Goal: Obtain resource: Download file/media

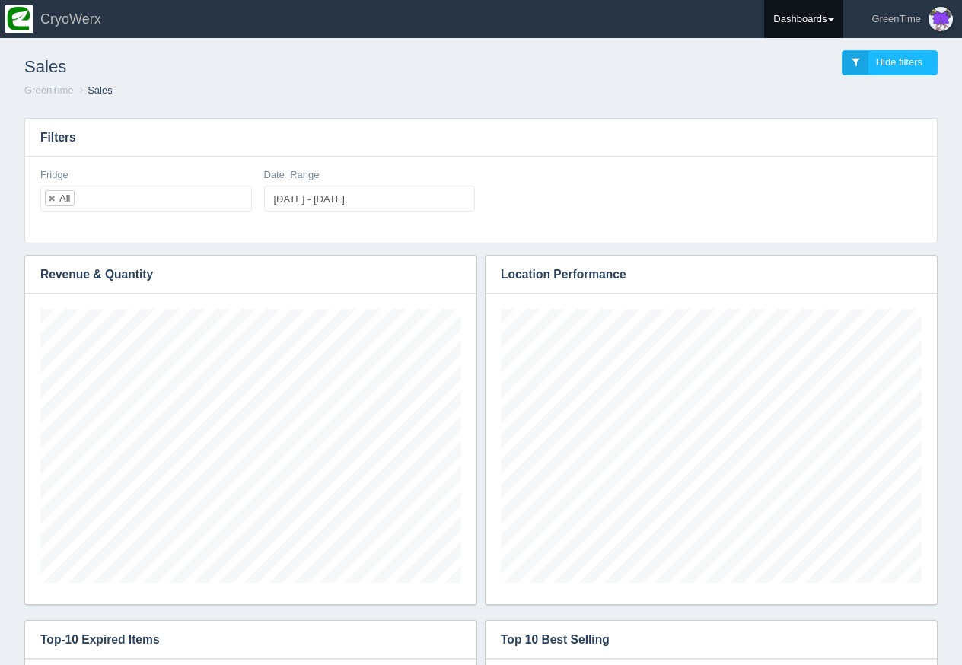
click at [819, 15] on link "Dashboards" at bounding box center [803, 19] width 79 height 38
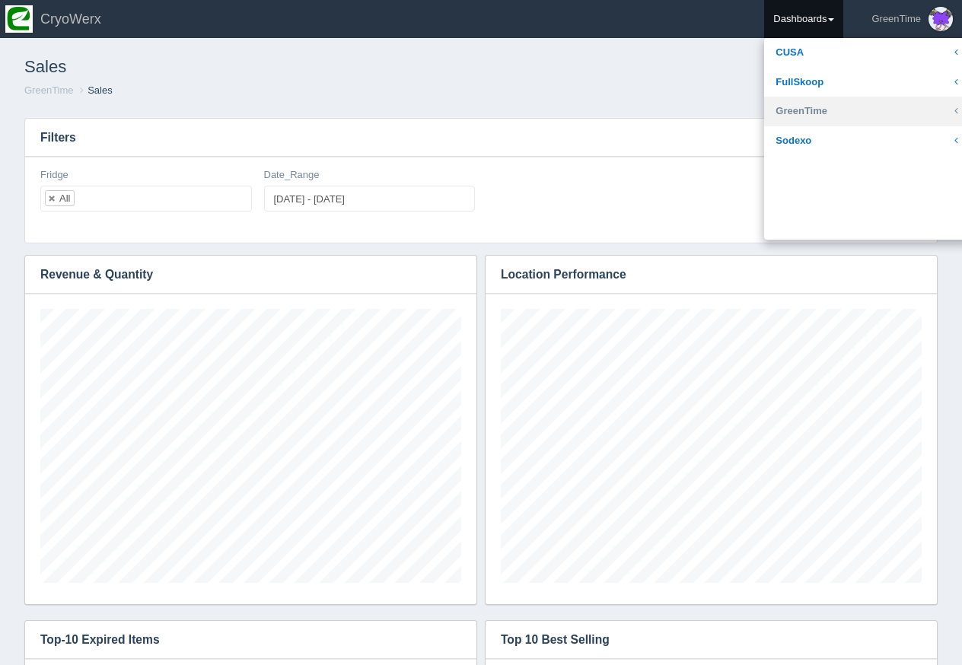
click at [810, 110] on link "GreenTime" at bounding box center [866, 112] width 205 height 30
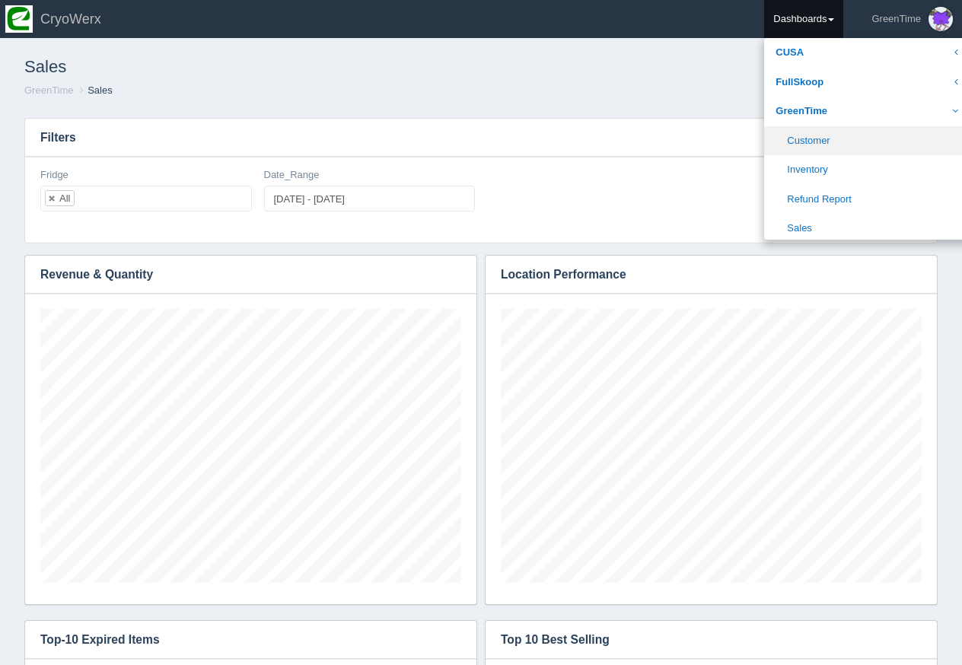
click at [816, 144] on link "Customer" at bounding box center [866, 141] width 205 height 30
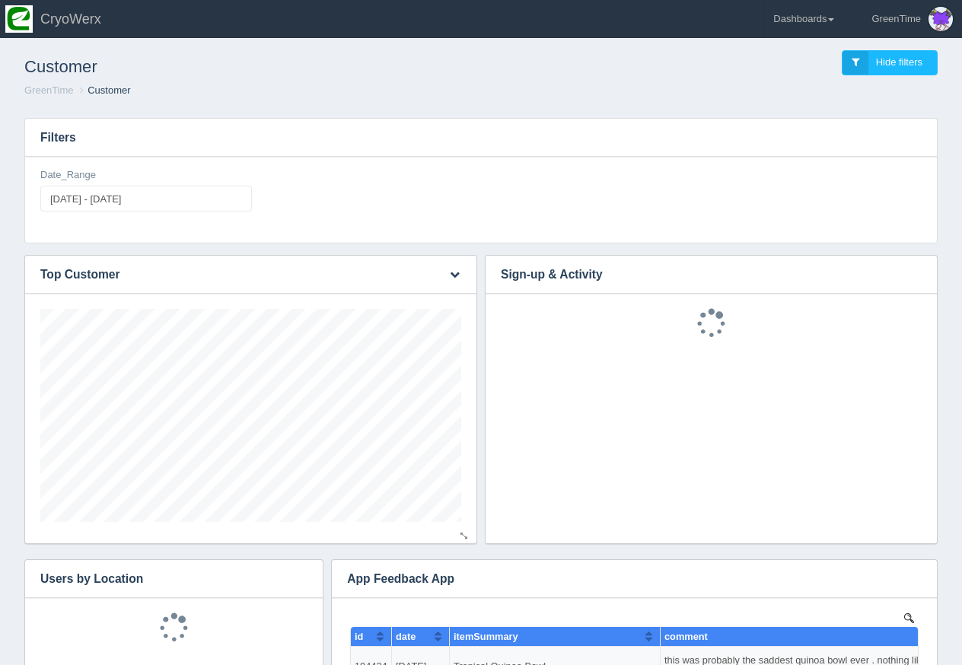
scroll to position [213, 421]
type input "[DATE]"
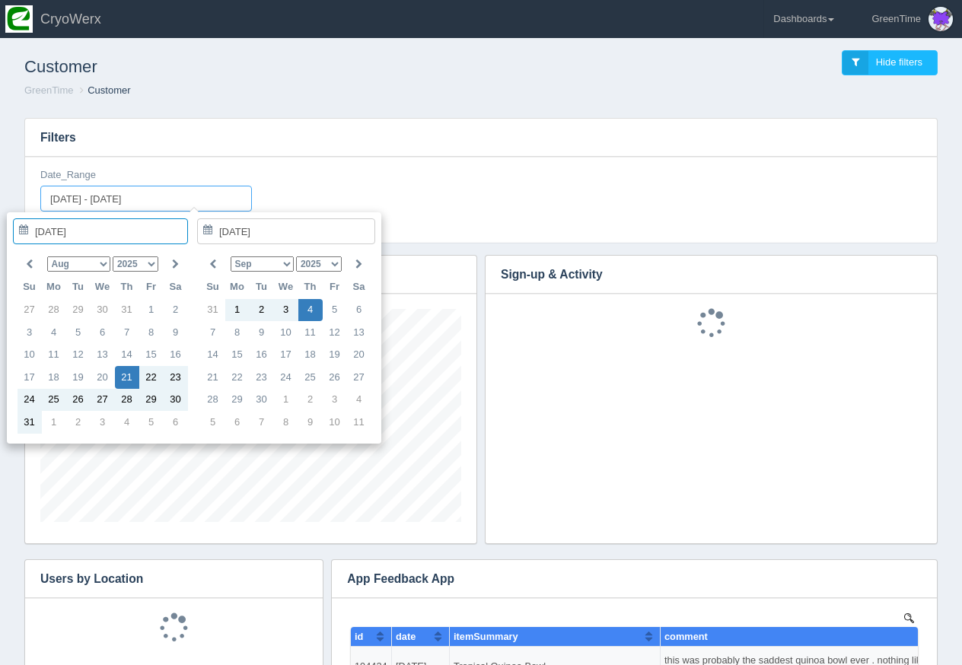
click at [221, 201] on input "2025-08-21 - 2025-09-04" at bounding box center [146, 199] width 212 height 26
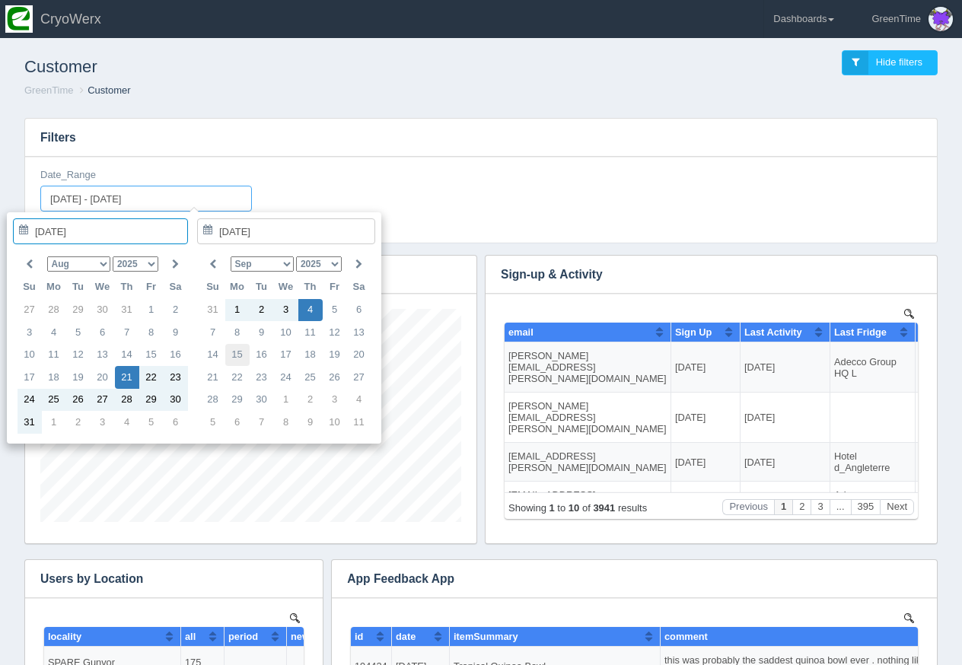
scroll to position [0, 0]
type input "2025-08-28"
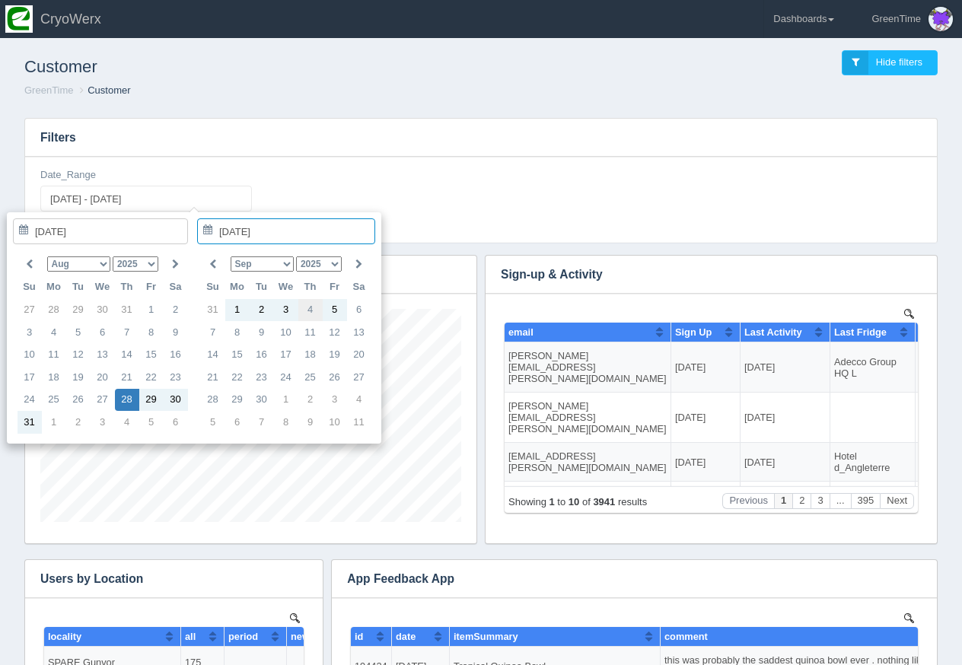
type input "2025-09-04"
type input "2025-08-28 - 2025-09-04"
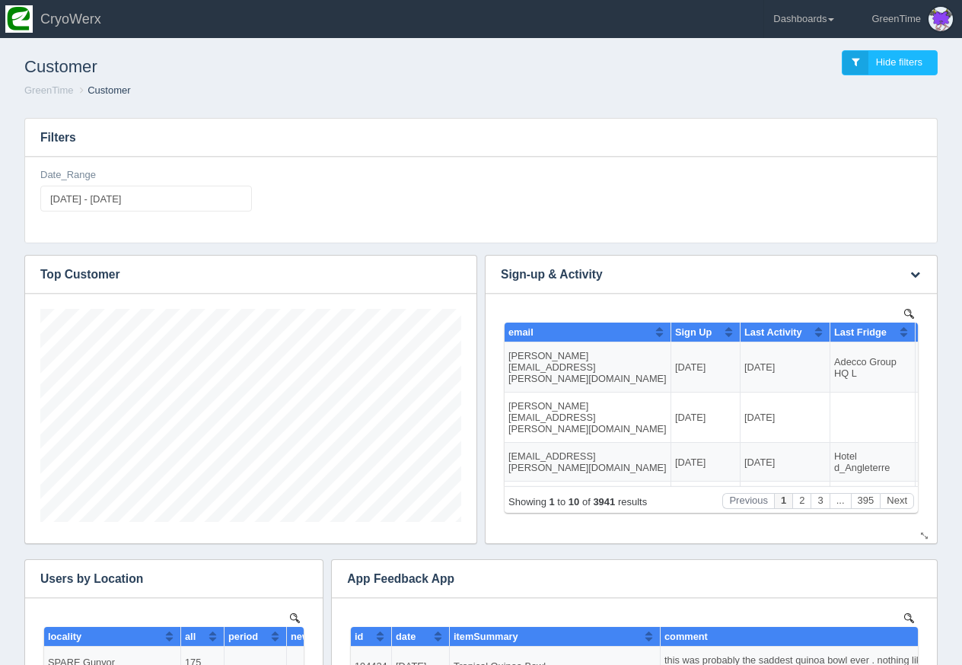
scroll to position [213, 421]
click at [913, 274] on icon "button" at bounding box center [915, 274] width 10 height 10
click at [881, 294] on link "Download CSV" at bounding box center [865, 297] width 122 height 22
click at [875, 297] on link "Download CSV" at bounding box center [865, 297] width 122 height 22
